Goal: Task Accomplishment & Management: Manage account settings

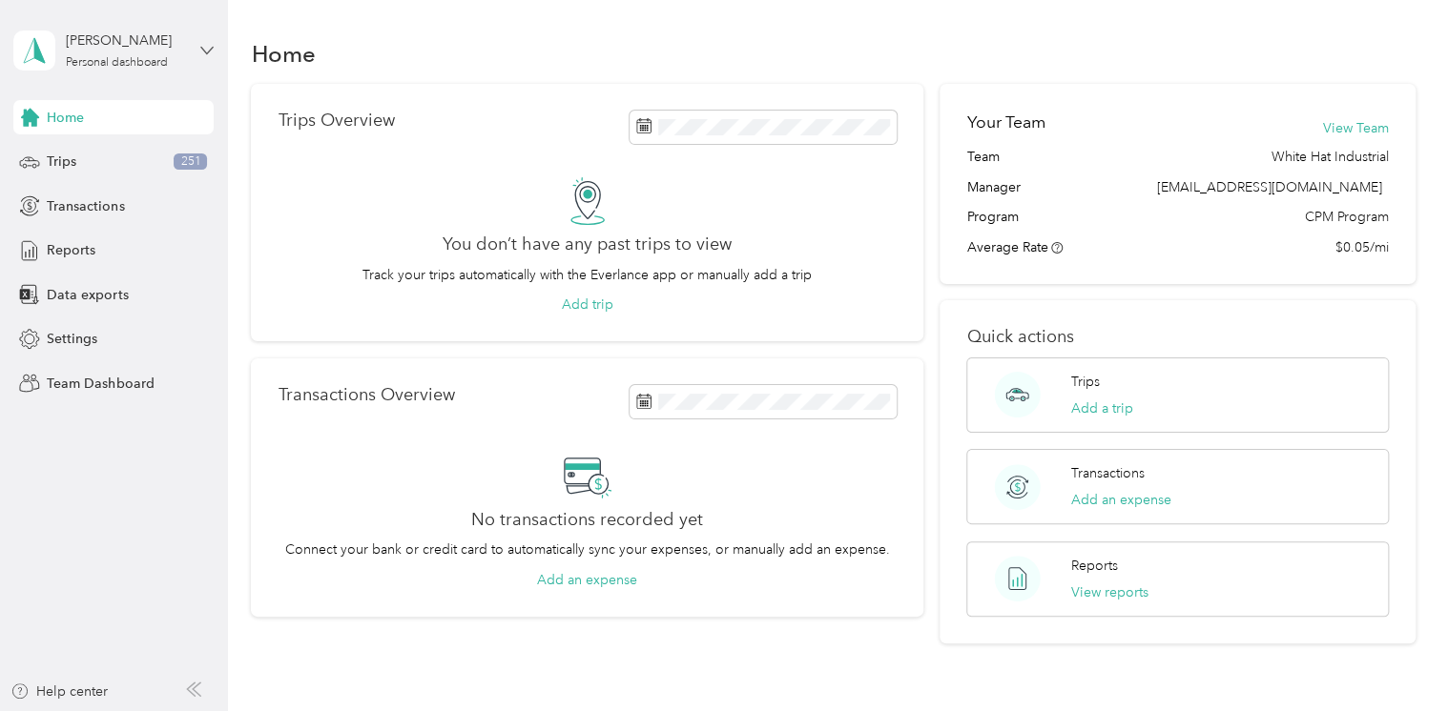
click at [214, 49] on icon at bounding box center [206, 50] width 13 height 13
click at [72, 152] on div "Team dashboard" at bounding box center [82, 157] width 102 height 20
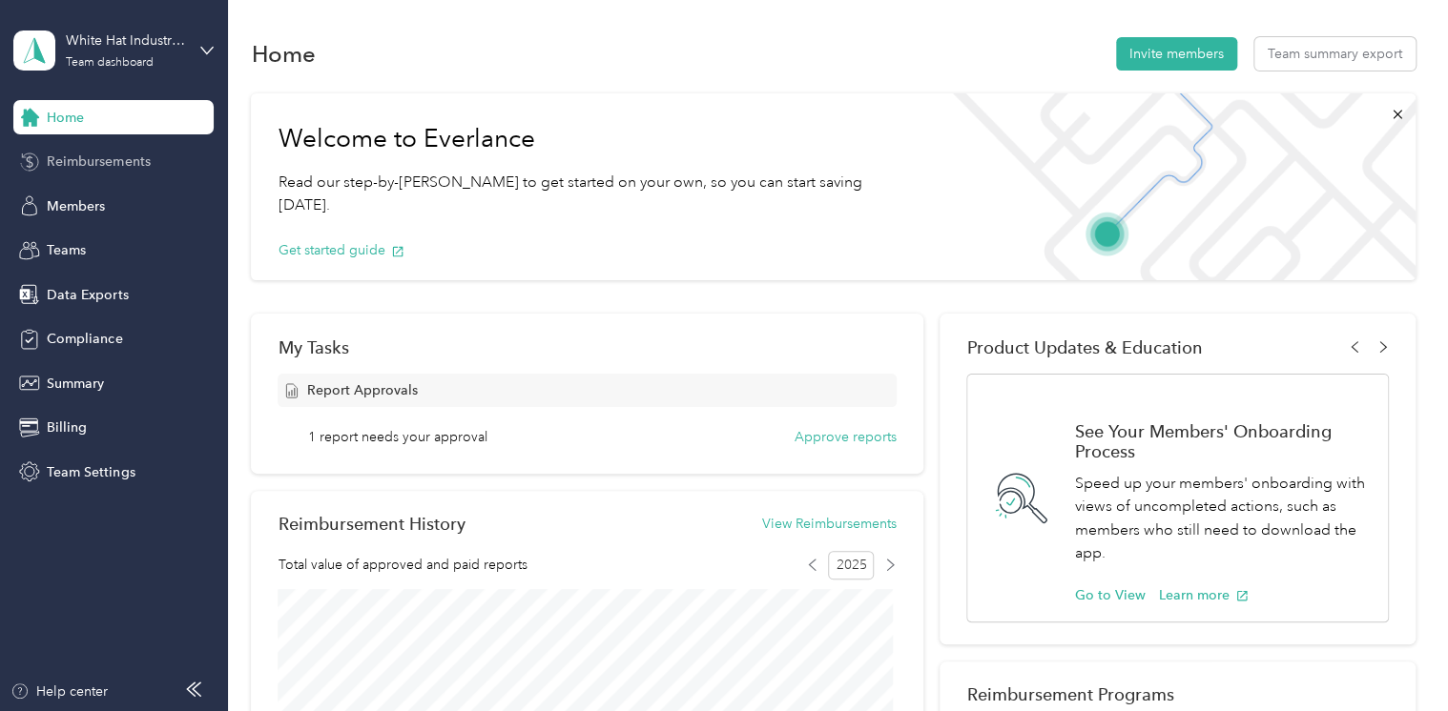
click at [92, 154] on span "Reimbursements" at bounding box center [98, 162] width 103 height 20
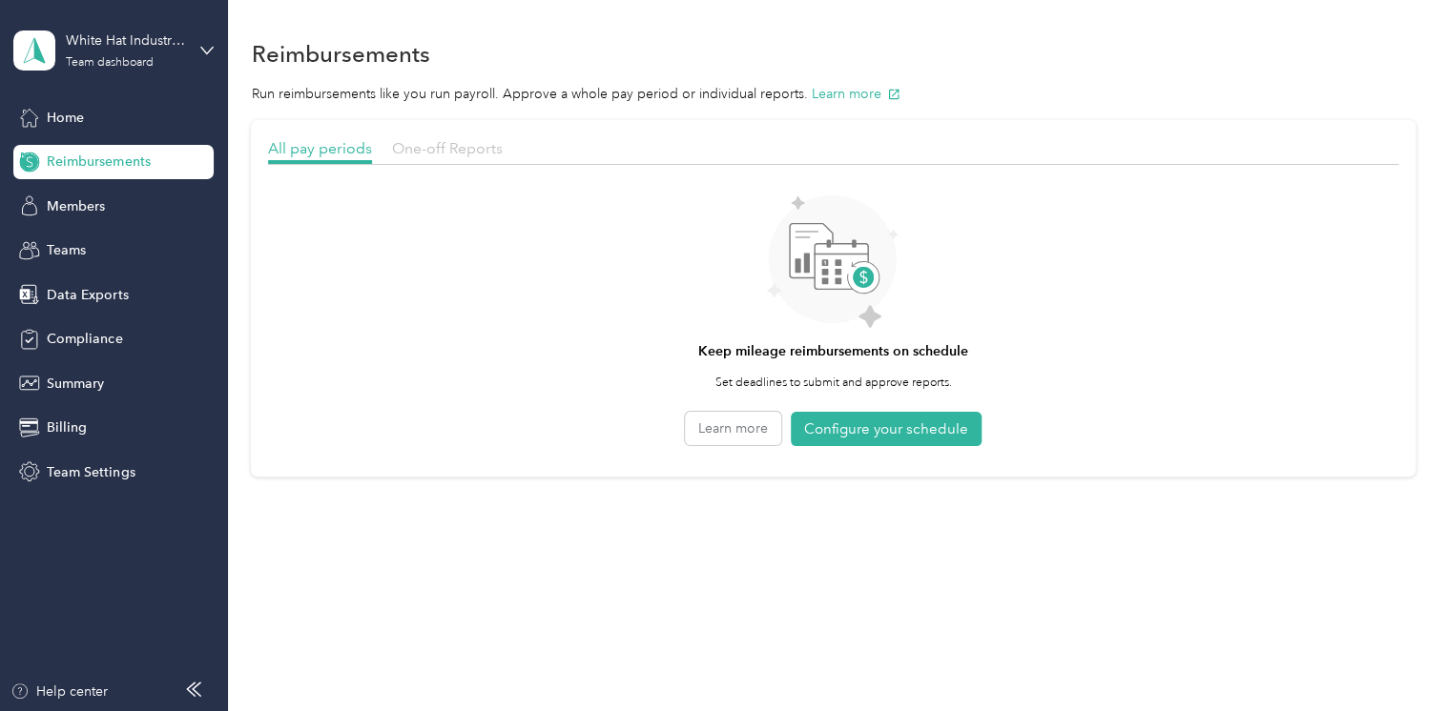
click at [448, 148] on span "One-off Reports" at bounding box center [447, 148] width 111 height 18
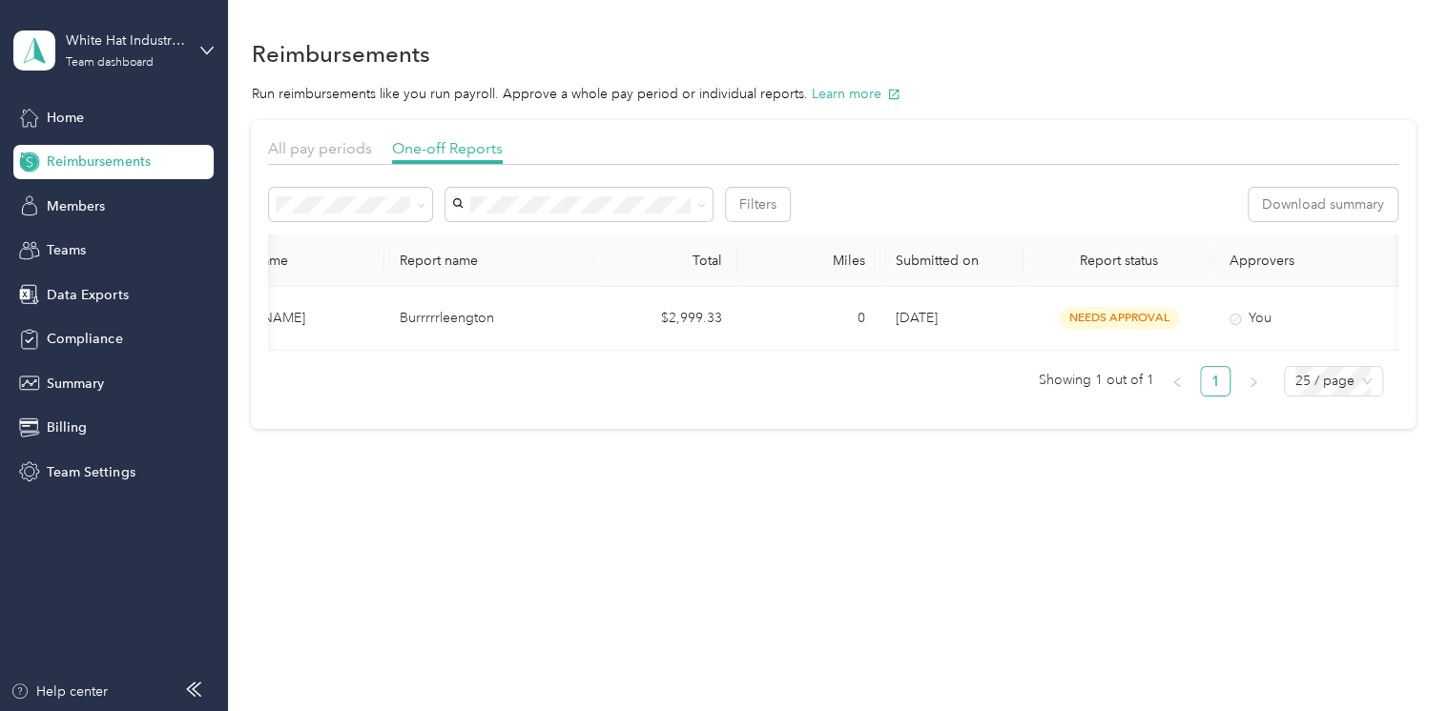
scroll to position [0, 206]
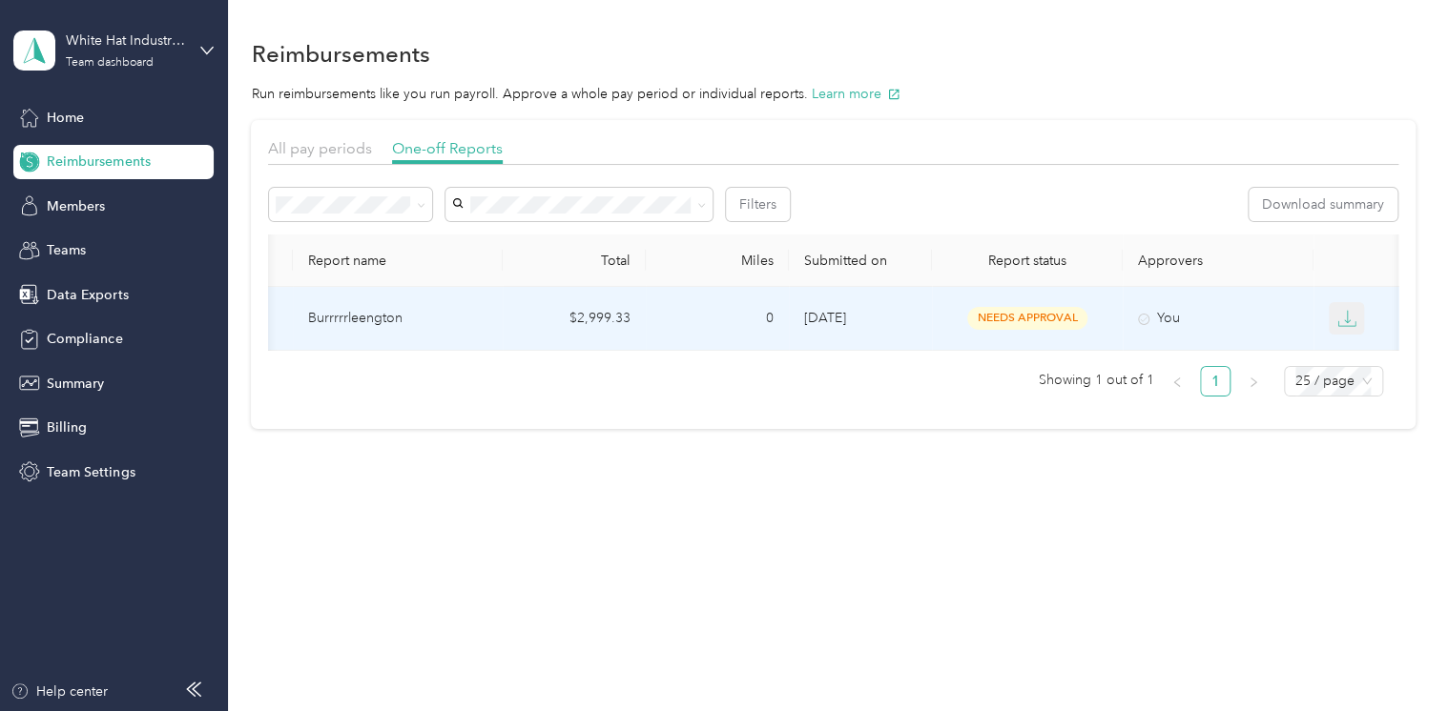
click at [1354, 317] on icon "button" at bounding box center [1346, 318] width 19 height 19
click at [1359, 354] on div "PDF" at bounding box center [1361, 353] width 40 height 20
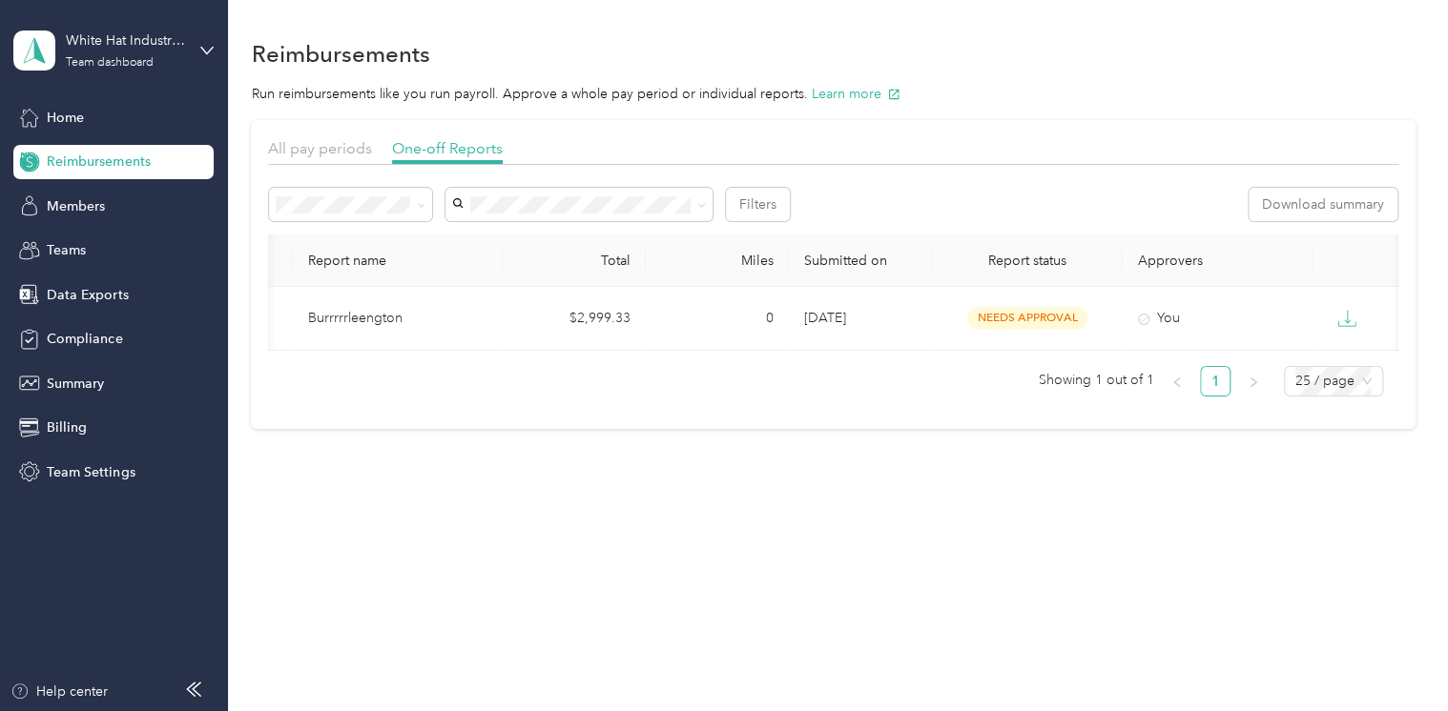
scroll to position [0, 0]
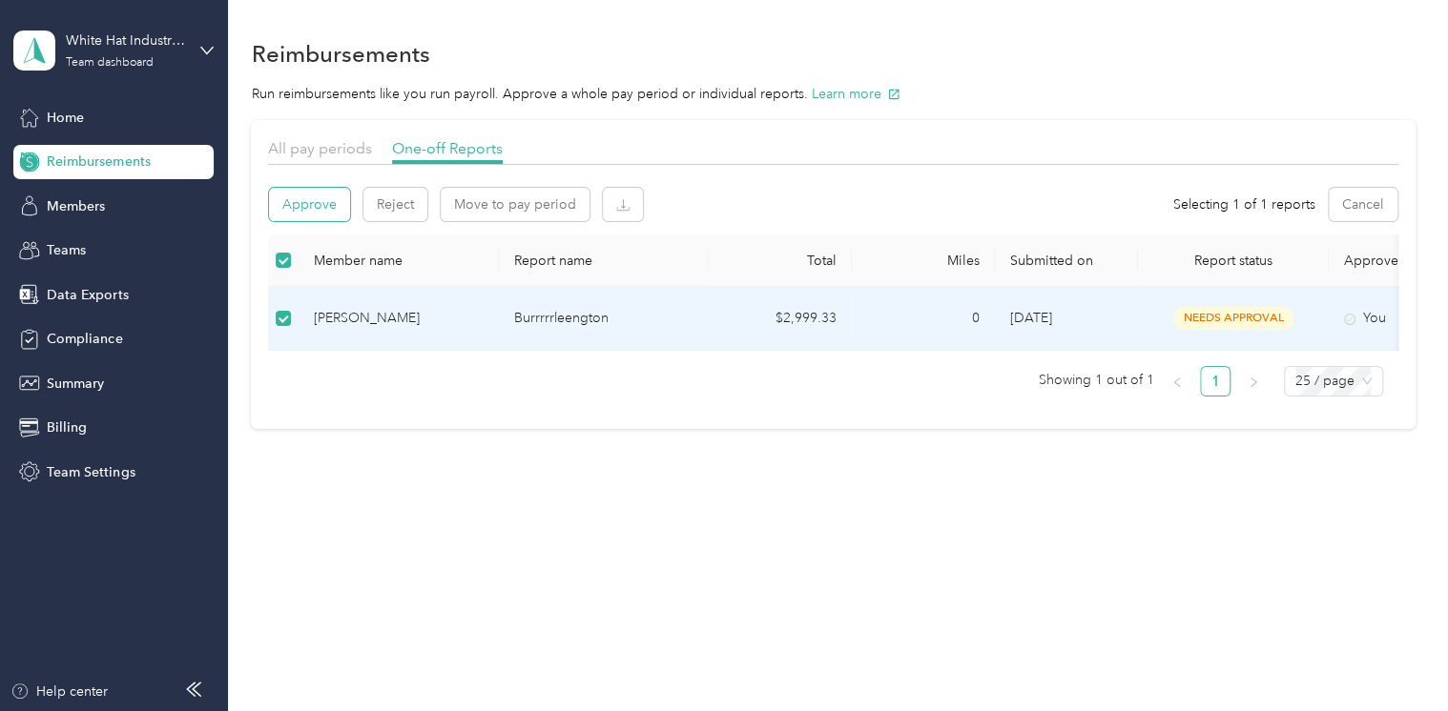
click at [327, 203] on button "Approve" at bounding box center [309, 204] width 81 height 33
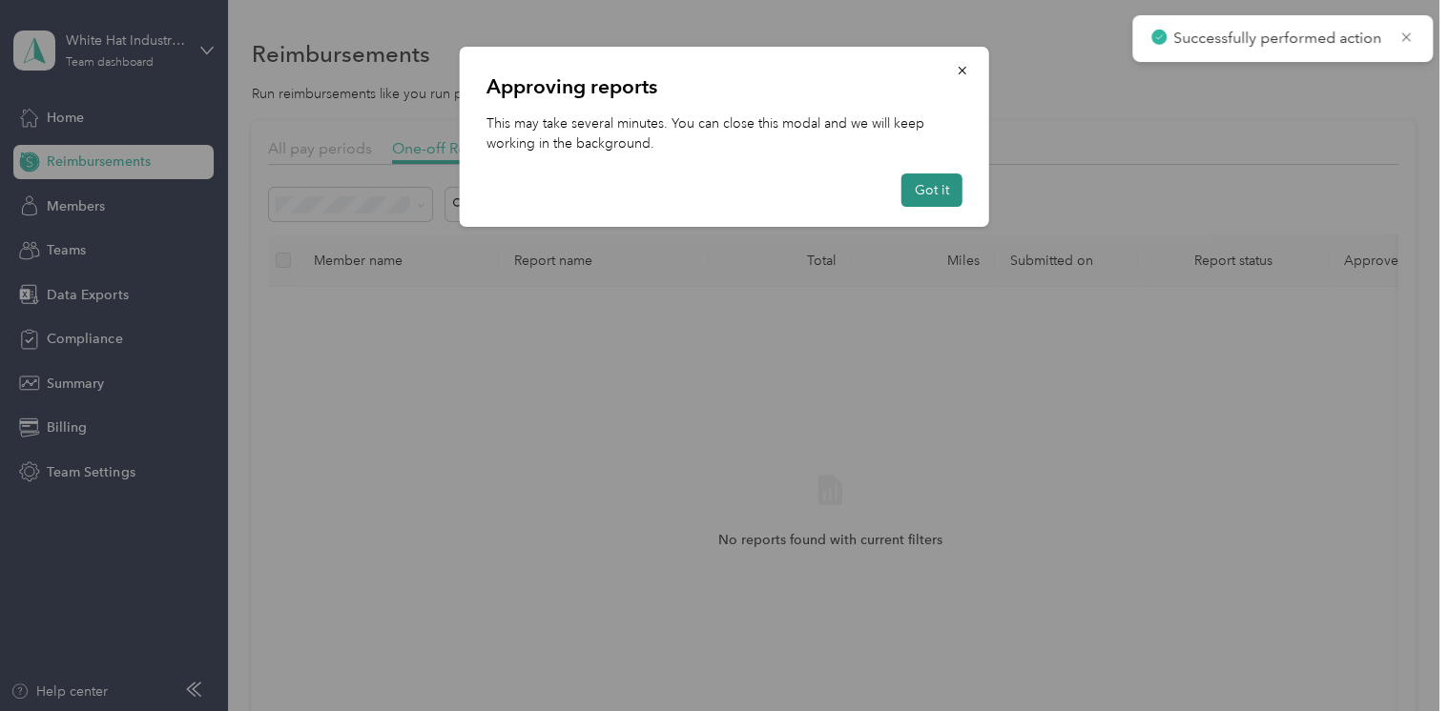
click at [949, 183] on button "Got it" at bounding box center [931, 190] width 61 height 33
